Goal: Task Accomplishment & Management: Use online tool/utility

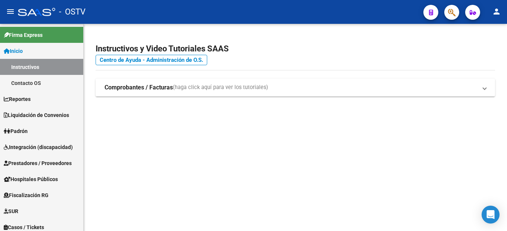
click at [501, 10] on button "person" at bounding box center [496, 11] width 15 height 15
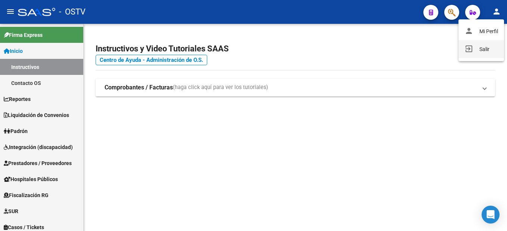
click at [488, 50] on button "exit_to_app Salir" at bounding box center [481, 49] width 46 height 18
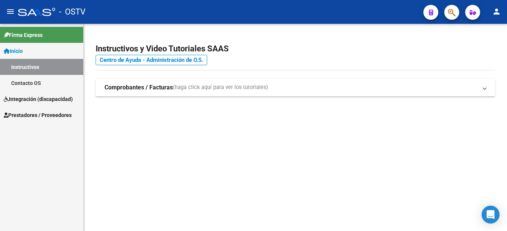
click at [54, 98] on span "Integración (discapacidad)" at bounding box center [38, 99] width 69 height 8
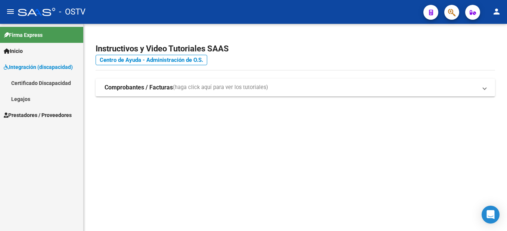
click at [49, 68] on span "Integración (discapacidad)" at bounding box center [38, 67] width 69 height 8
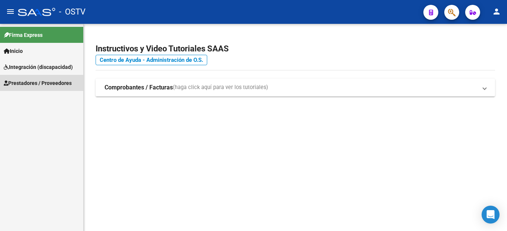
click at [39, 84] on span "Prestadores / Proveedores" at bounding box center [38, 83] width 68 height 8
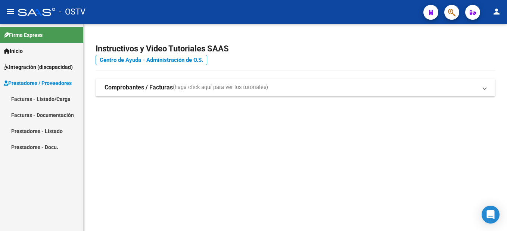
drag, startPoint x: 26, startPoint y: 127, endPoint x: 27, endPoint y: 124, distance: 3.9
click at [26, 127] on link "Prestadores - Listado" at bounding box center [41, 131] width 83 height 16
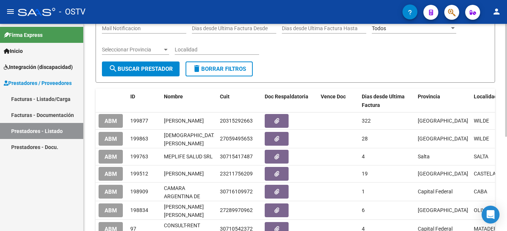
scroll to position [112, 0]
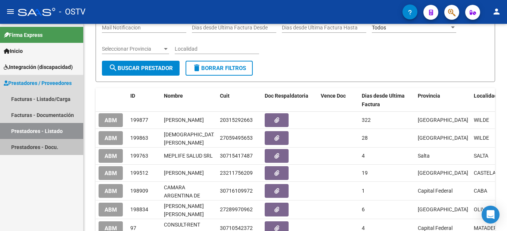
click at [52, 148] on link "Prestadores - Docu." at bounding box center [41, 147] width 83 height 16
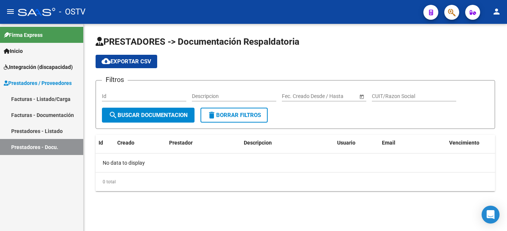
click at [46, 113] on link "Facturas - Documentación" at bounding box center [41, 115] width 83 height 16
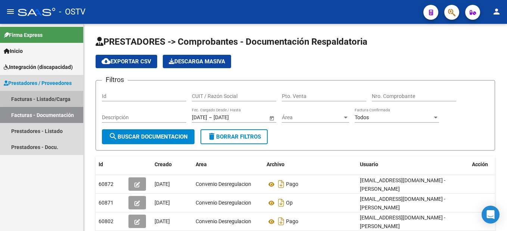
click at [50, 96] on link "Facturas - Listado/Carga" at bounding box center [41, 99] width 83 height 16
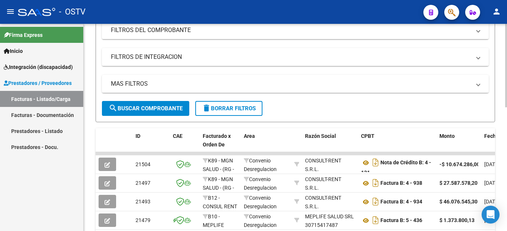
scroll to position [149, 0]
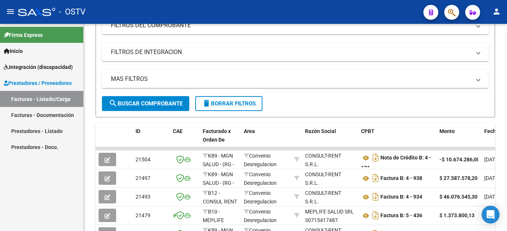
click at [50, 182] on div "Firma Express Inicio Instructivos Contacto OS Integración (discapacidad) Certif…" at bounding box center [41, 127] width 83 height 207
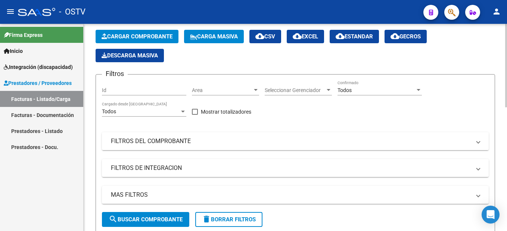
scroll to position [0, 0]
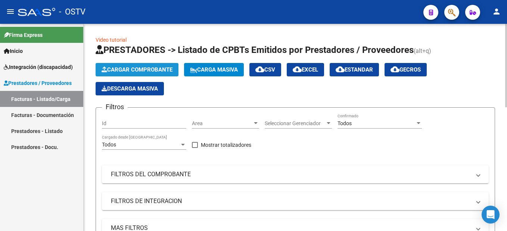
click at [139, 67] on span "Cargar Comprobante" at bounding box center [137, 69] width 71 height 7
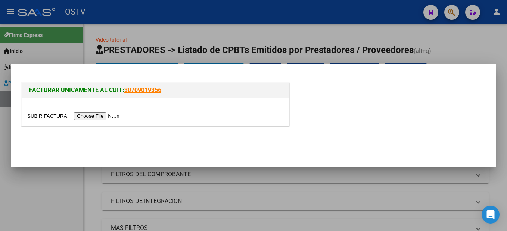
click at [106, 118] on input "file" at bounding box center [74, 116] width 94 height 8
click at [49, 192] on div at bounding box center [253, 115] width 507 height 231
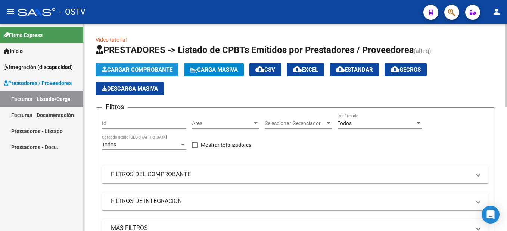
click at [136, 72] on span "Cargar Comprobante" at bounding box center [137, 69] width 71 height 7
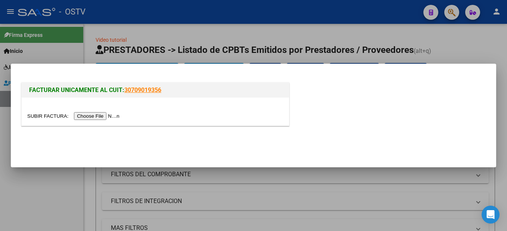
click at [122, 120] on input "file" at bounding box center [74, 116] width 94 height 8
